Goal: Find specific page/section: Find specific page/section

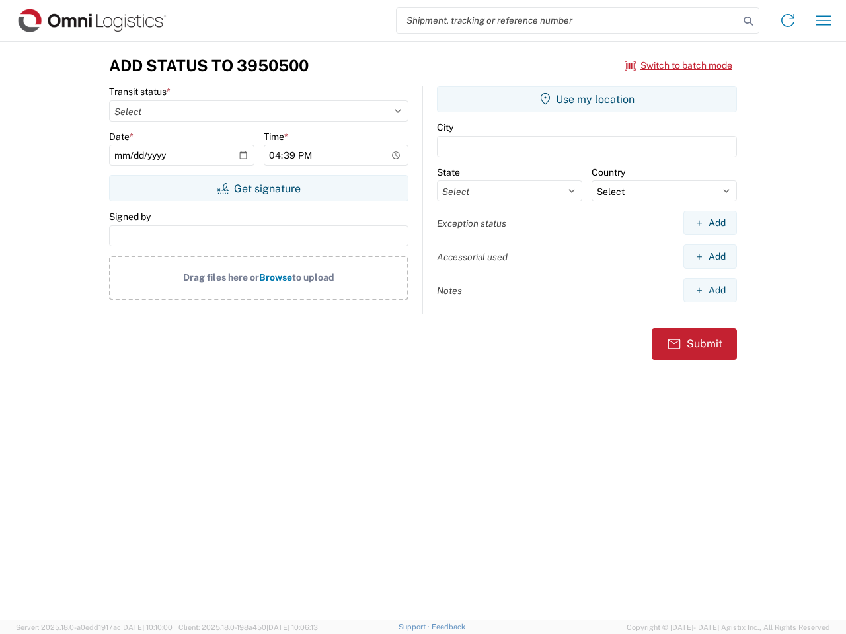
click at [568, 20] on input "search" at bounding box center [567, 20] width 342 height 25
click at [748, 21] on icon at bounding box center [748, 21] width 19 height 19
click at [788, 20] on icon at bounding box center [787, 20] width 21 height 21
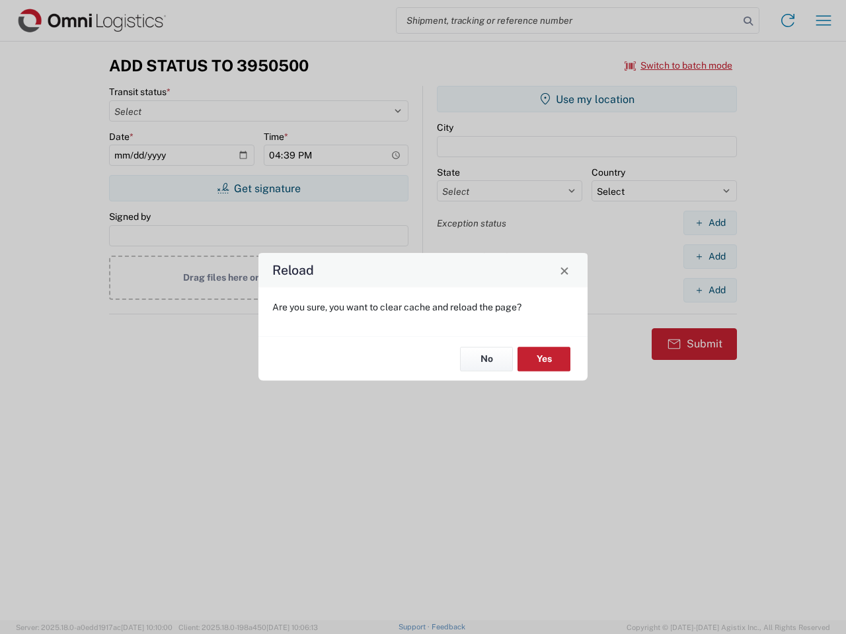
click at [679, 65] on div "Reload Are you sure, you want to clear cache and reload the page? No Yes" at bounding box center [423, 317] width 846 height 634
click at [258, 188] on div "Reload Are you sure, you want to clear cache and reload the page? No Yes" at bounding box center [423, 317] width 846 height 634
click at [587, 99] on div "Reload Are you sure, you want to clear cache and reload the page? No Yes" at bounding box center [423, 317] width 846 height 634
click at [710, 223] on div "Reload Are you sure, you want to clear cache and reload the page? No Yes" at bounding box center [423, 317] width 846 height 634
click at [710, 256] on div "Reload Are you sure, you want to clear cache and reload the page? No Yes" at bounding box center [423, 317] width 846 height 634
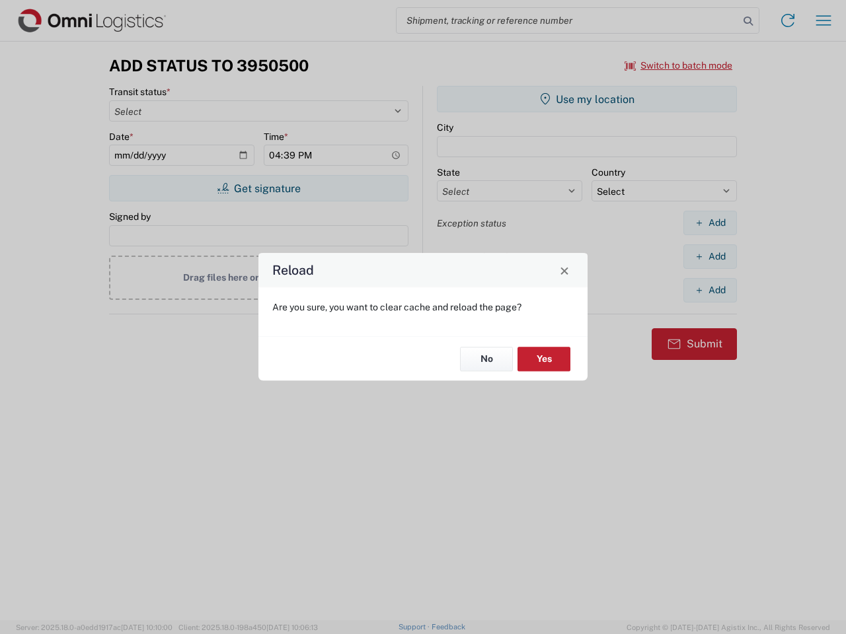
click at [710, 290] on div "Reload Are you sure, you want to clear cache and reload the page? No Yes" at bounding box center [423, 317] width 846 height 634
